Goal: Connect with others: Connect with others

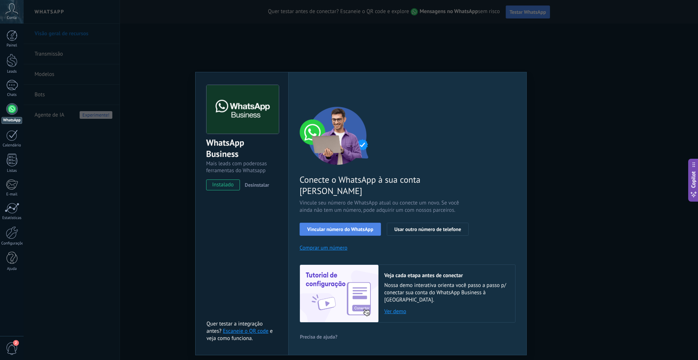
click at [352, 227] on span "Vincular número do WhatsApp" at bounding box center [340, 229] width 66 height 5
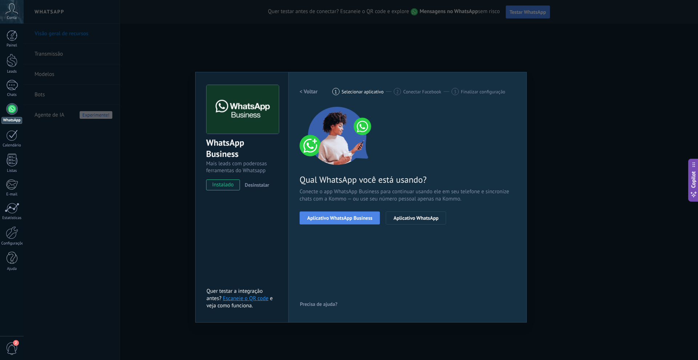
click at [360, 220] on span "Aplicativo WhatsApp Business" at bounding box center [339, 217] width 65 height 5
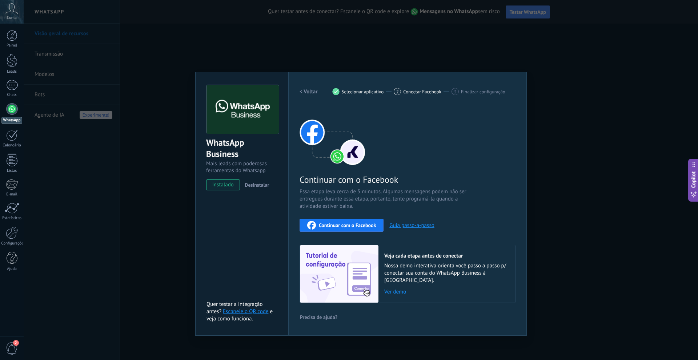
click at [356, 224] on span "Continuar com o Facebook" at bounding box center [347, 225] width 57 height 5
click at [584, 278] on div "WhatsApp Business Mais leads com poderosas ferramentas do Whatsapp instalado De…" at bounding box center [361, 180] width 674 height 360
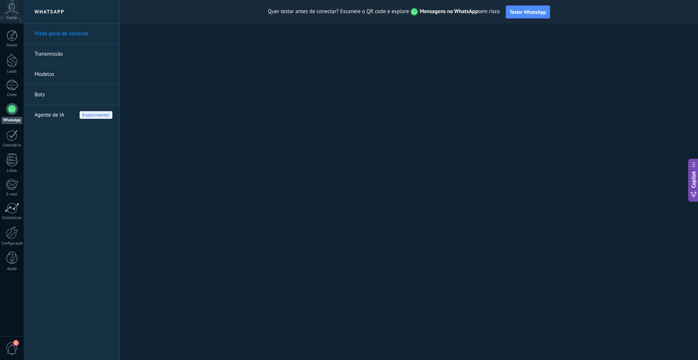
click at [16, 12] on use at bounding box center [12, 8] width 12 height 11
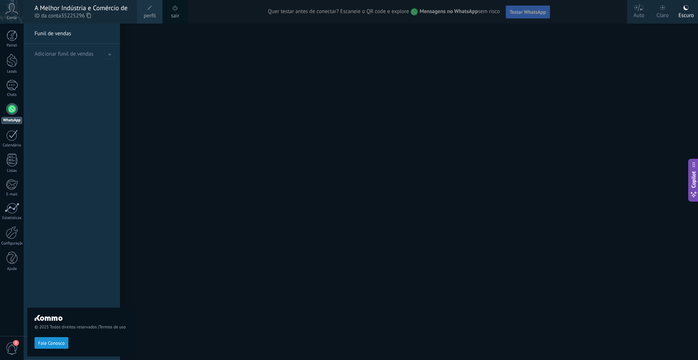
click at [16, 9] on icon at bounding box center [11, 8] width 13 height 11
